Goal: Information Seeking & Learning: Learn about a topic

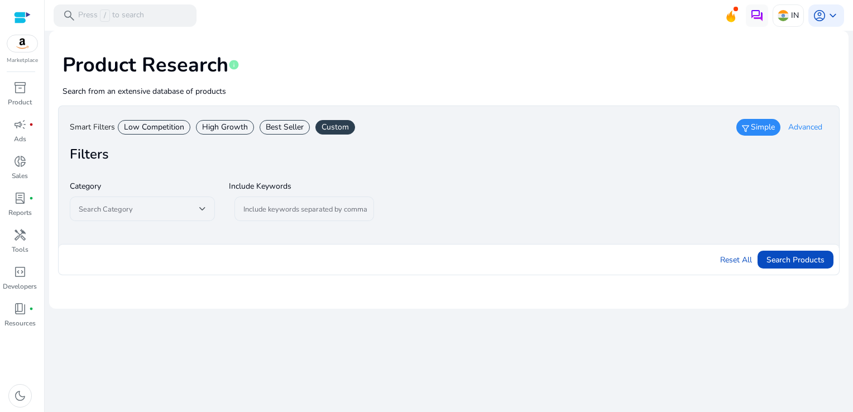
click at [800, 124] on span "Advanced" at bounding box center [806, 127] width 34 height 11
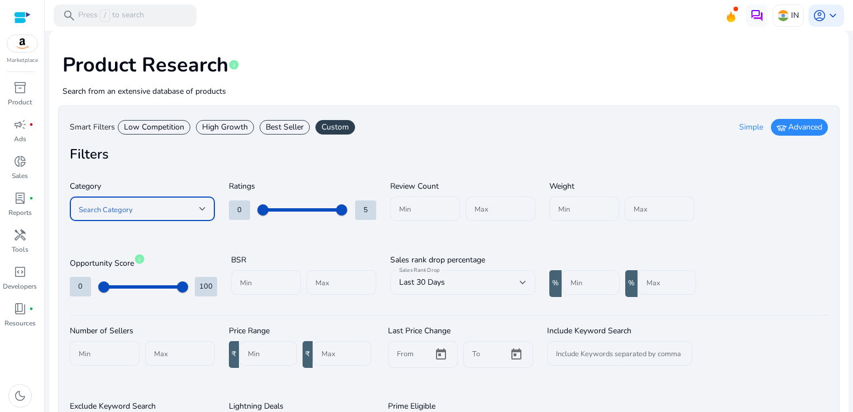
click at [204, 211] on div at bounding box center [202, 209] width 7 height 4
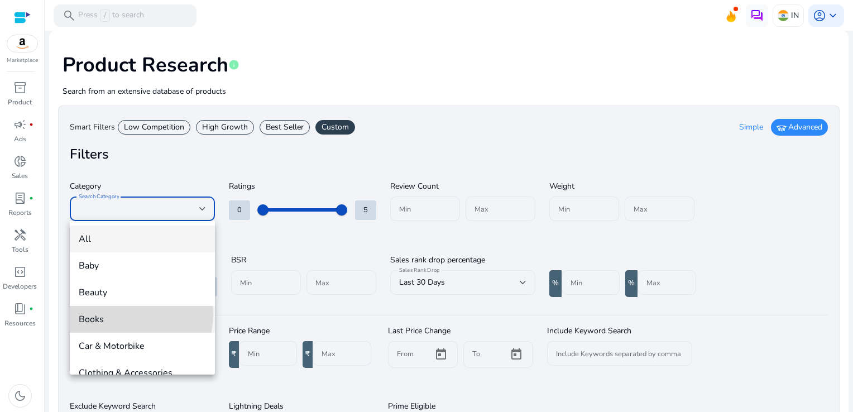
click at [116, 314] on span "Books" at bounding box center [142, 319] width 127 height 12
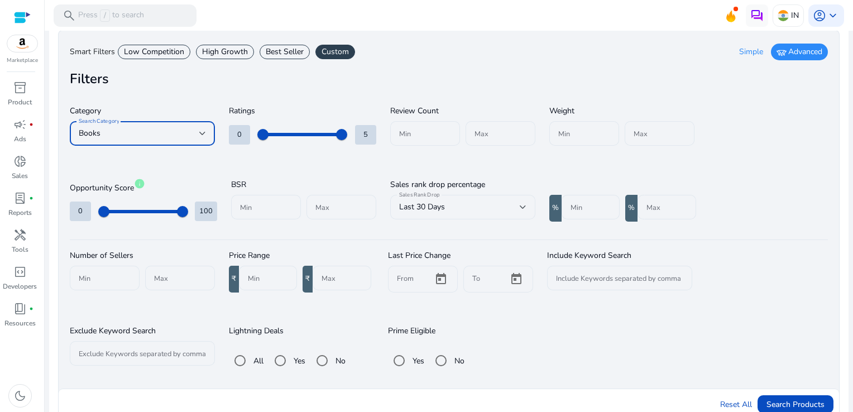
scroll to position [92, 0]
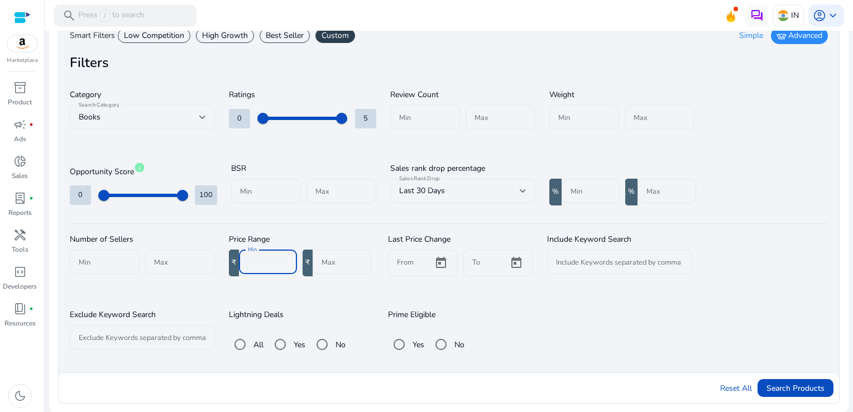
click at [250, 259] on input "Min" at bounding box center [268, 262] width 40 height 12
type input "***"
click at [270, 192] on input "Min" at bounding box center [266, 191] width 52 height 12
type input "*"
type input "*****"
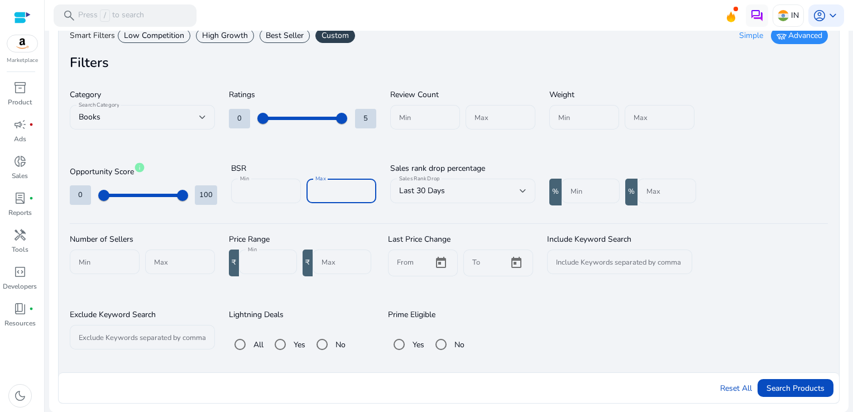
click at [317, 188] on input "Max" at bounding box center [342, 191] width 52 height 12
type input "*****"
click at [792, 388] on span "Search Products" at bounding box center [796, 389] width 58 height 12
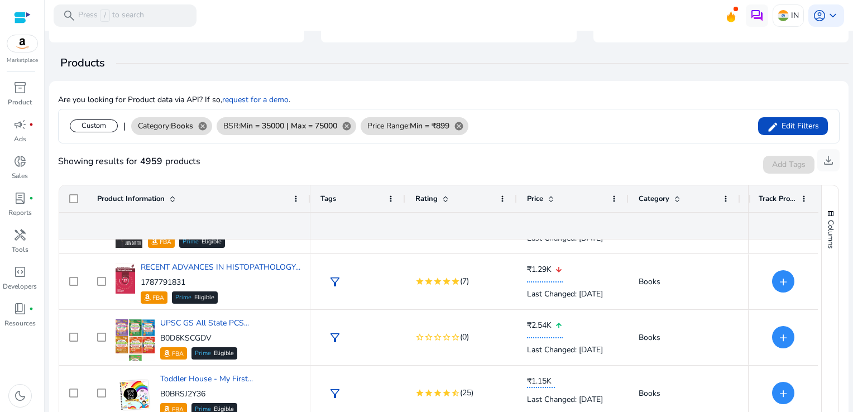
scroll to position [0, 0]
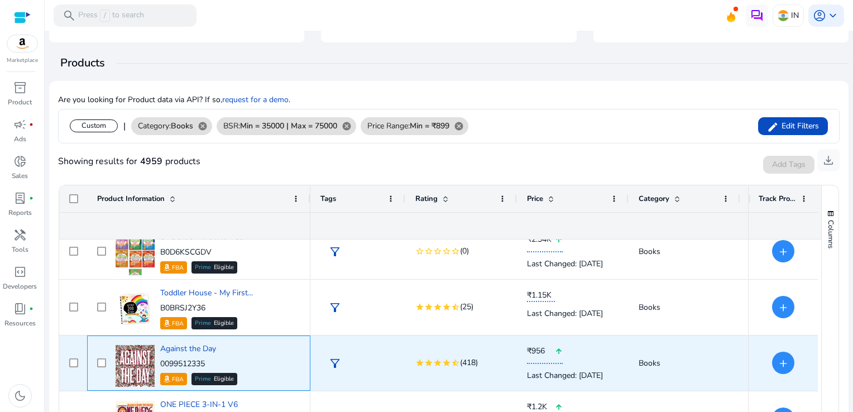
drag, startPoint x: 213, startPoint y: 366, endPoint x: 161, endPoint y: 363, distance: 52.0
click at [161, 363] on p "0099512335" at bounding box center [198, 364] width 77 height 11
copy p "0099512335"
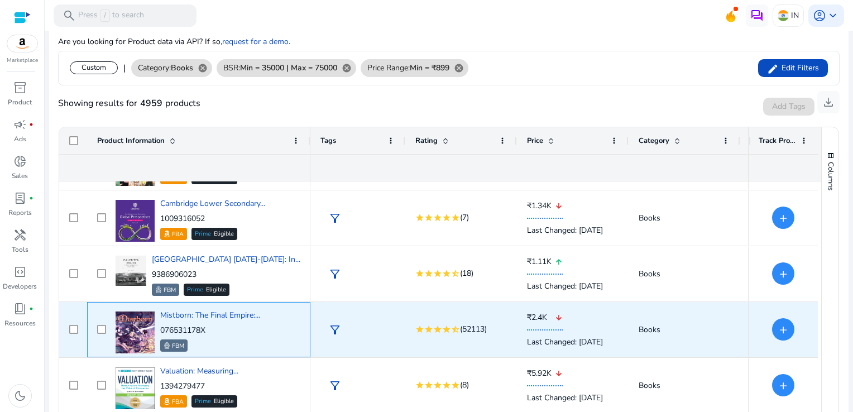
drag, startPoint x: 217, startPoint y: 327, endPoint x: 161, endPoint y: 332, distance: 56.6
click at [161, 332] on p "076531178X" at bounding box center [210, 330] width 100 height 11
copy p "076531178X"
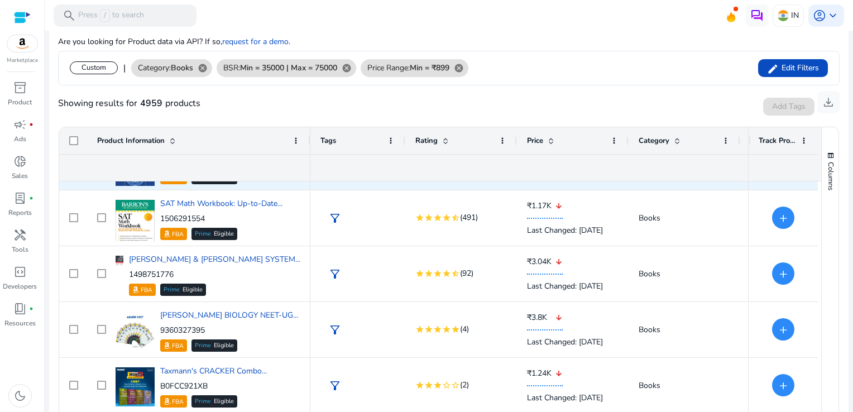
scroll to position [1499, 0]
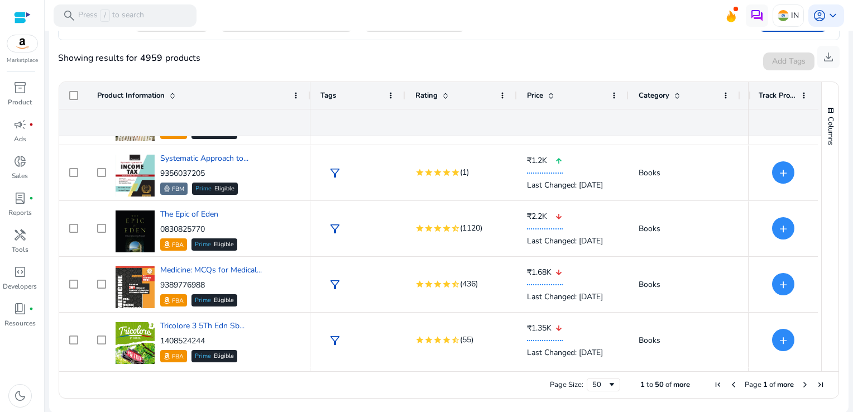
click at [801, 383] on span "Next Page" at bounding box center [805, 384] width 9 height 9
